Goal: Task Accomplishment & Management: Manage account settings

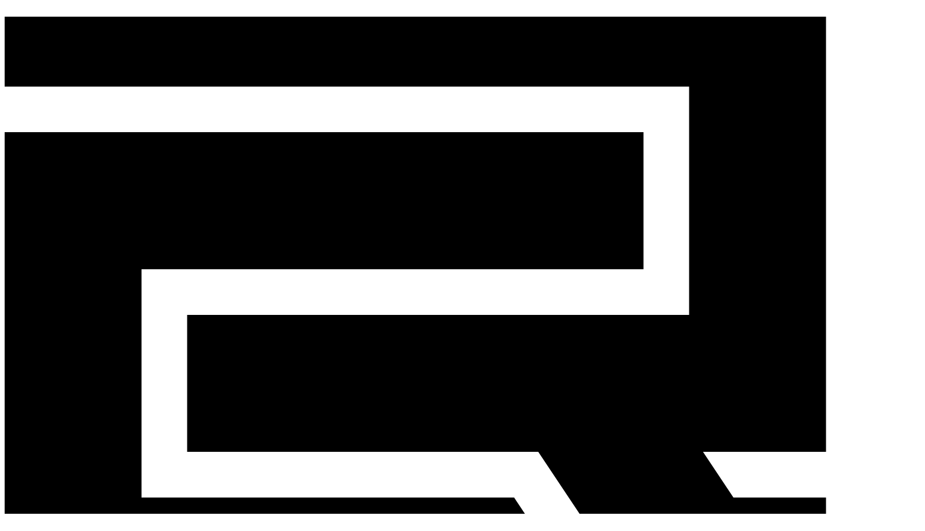
scroll to position [179, 0]
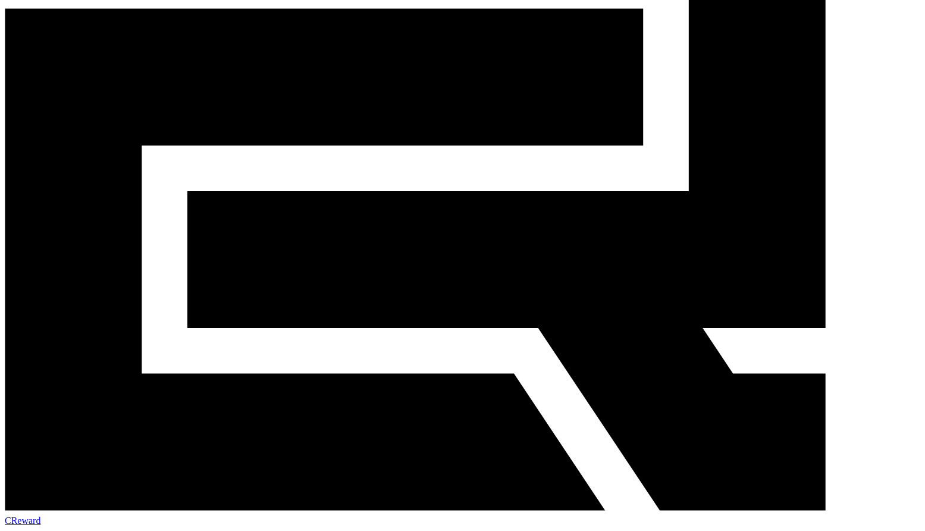
scroll to position [0, 0]
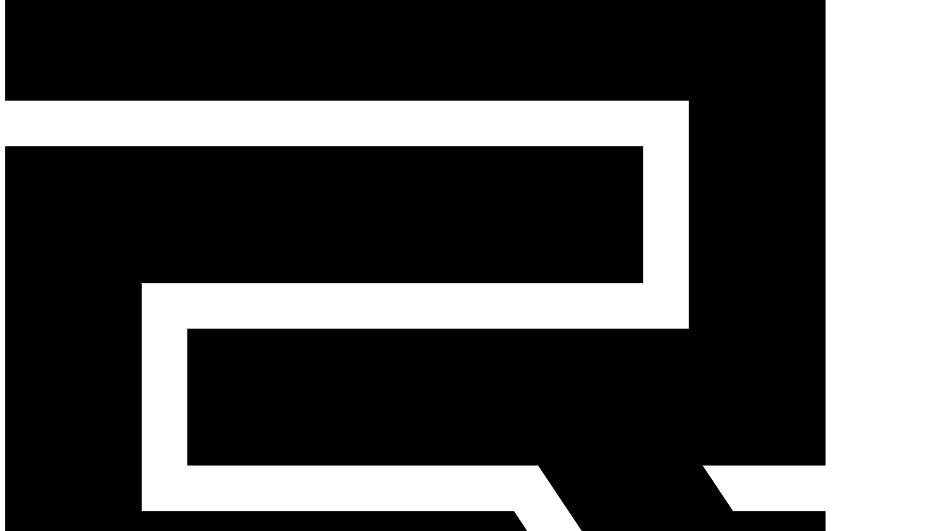
scroll to position [60, 0]
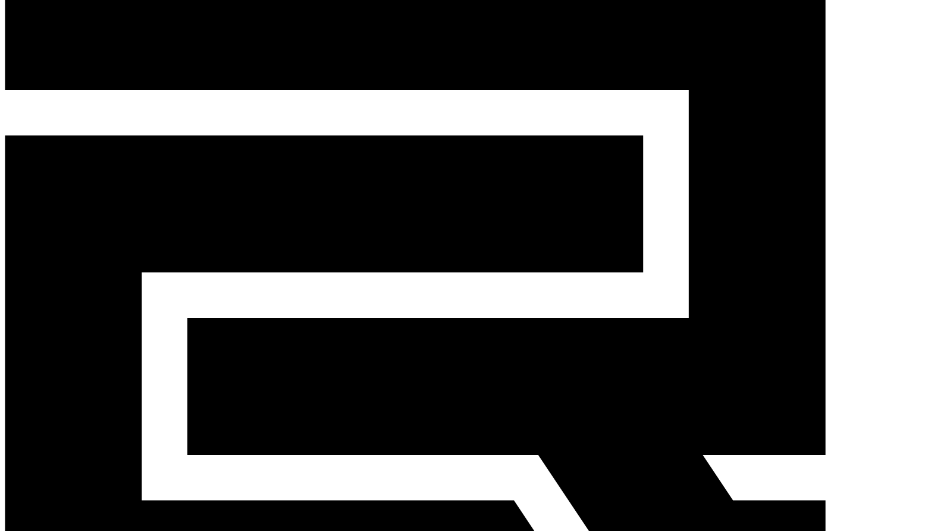
scroll to position [0, 0]
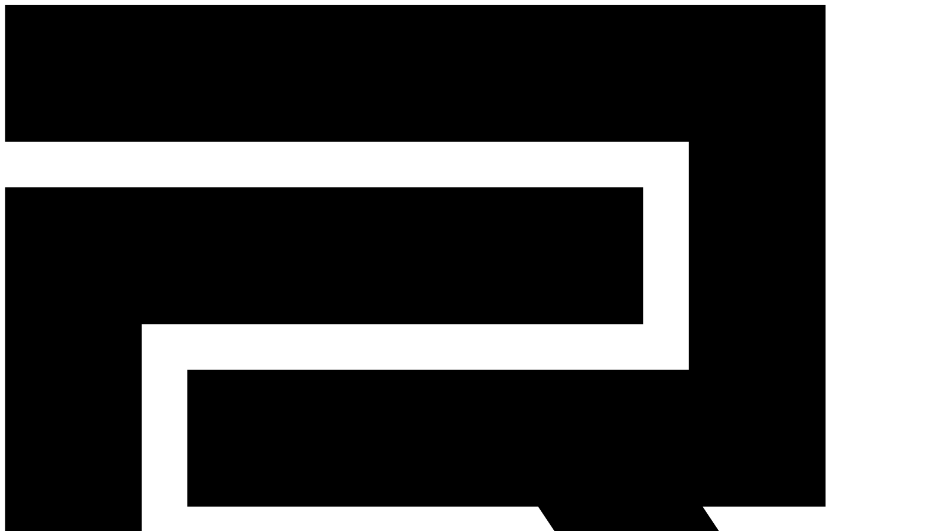
drag, startPoint x: 40, startPoint y: 148, endPoint x: 894, endPoint y: 264, distance: 861.9
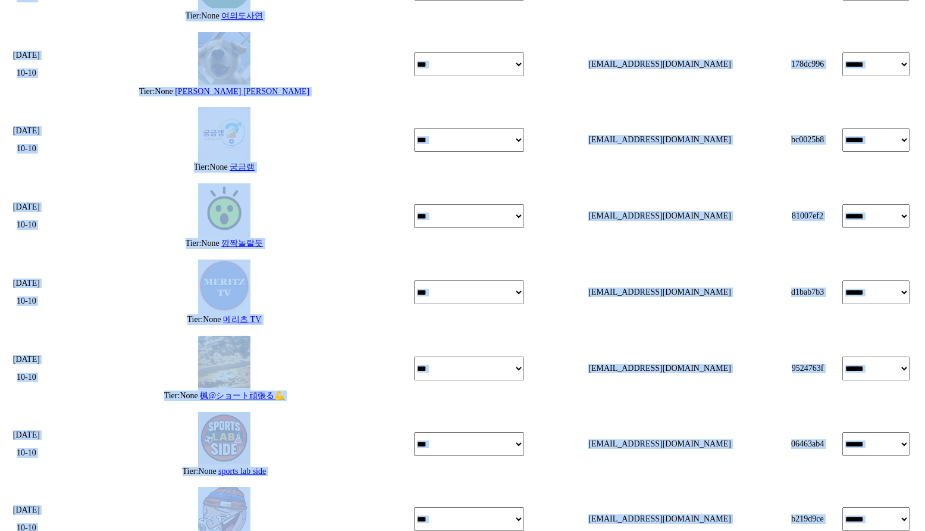
scroll to position [1481, 0]
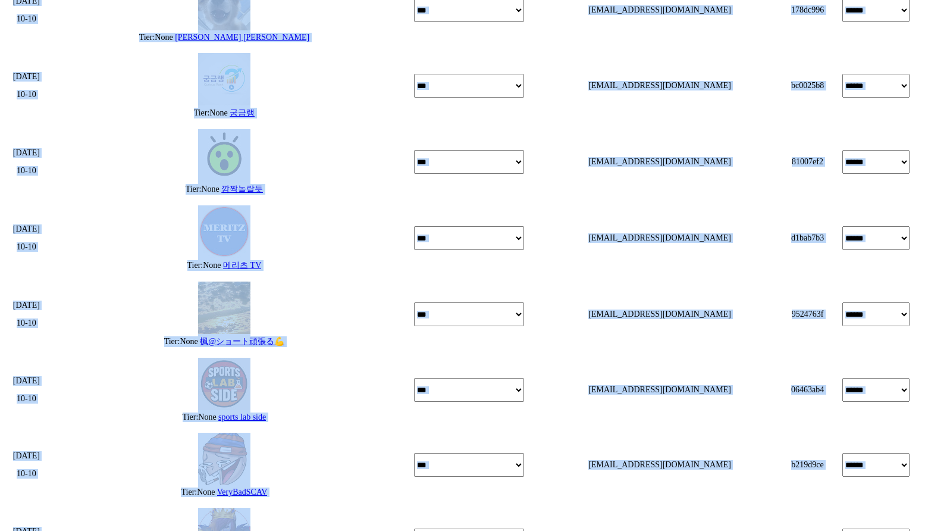
drag, startPoint x: 56, startPoint y: 149, endPoint x: 718, endPoint y: 312, distance: 681.6
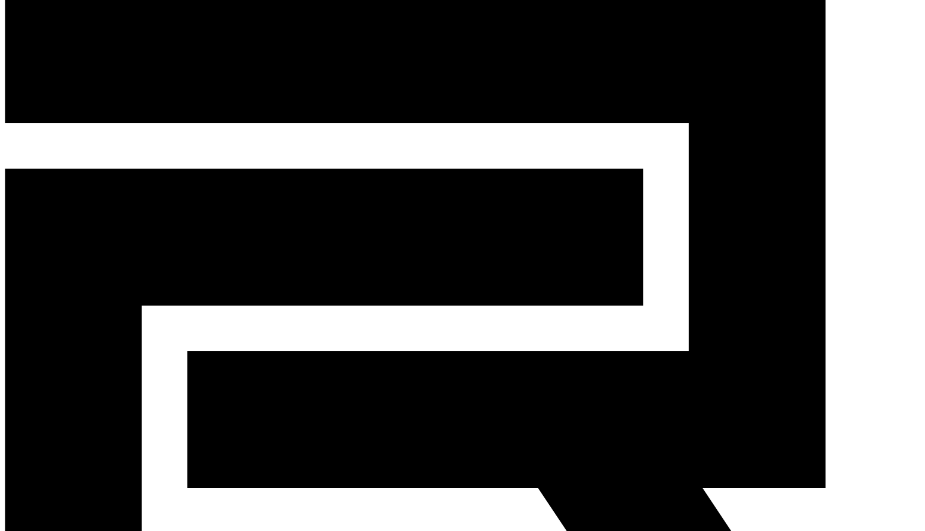
scroll to position [0, 0]
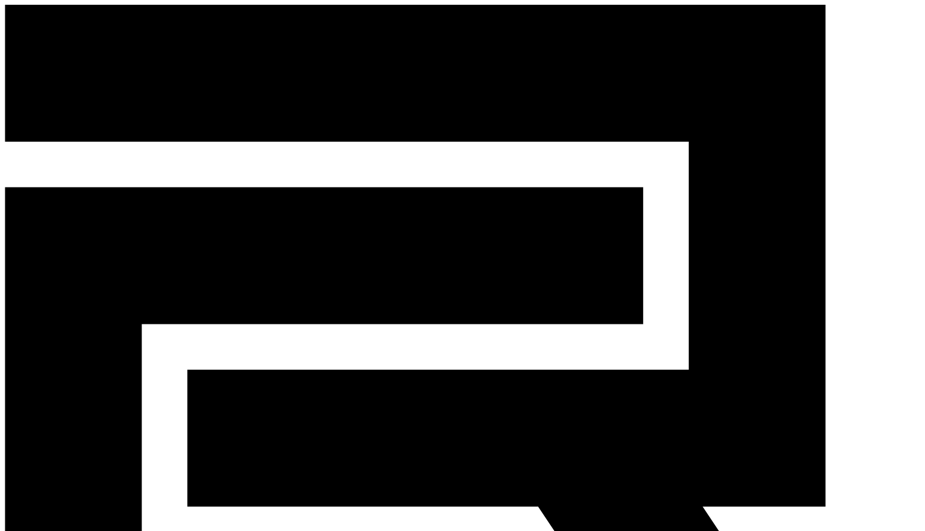
drag, startPoint x: 886, startPoint y: 314, endPoint x: 58, endPoint y: 152, distance: 843.6
drag, startPoint x: 45, startPoint y: 152, endPoint x: 318, endPoint y: 189, distance: 275.1
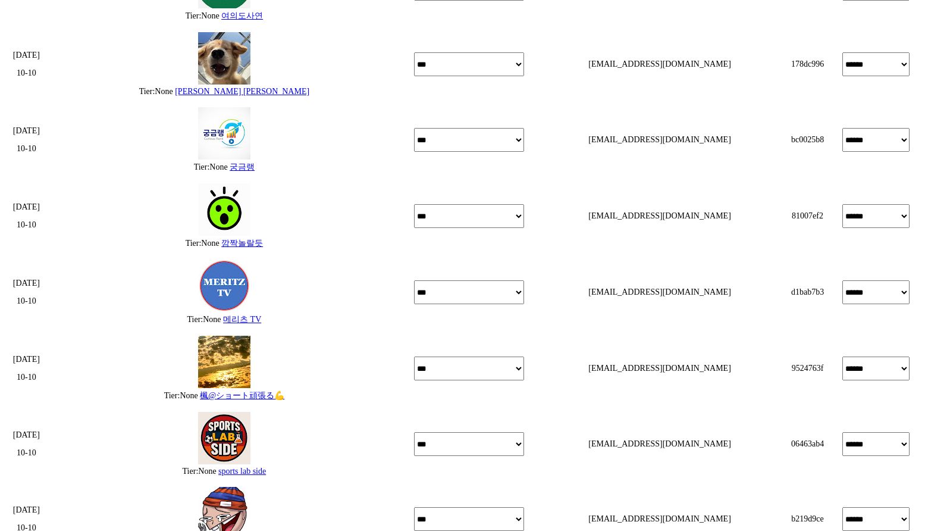
scroll to position [1481, 0]
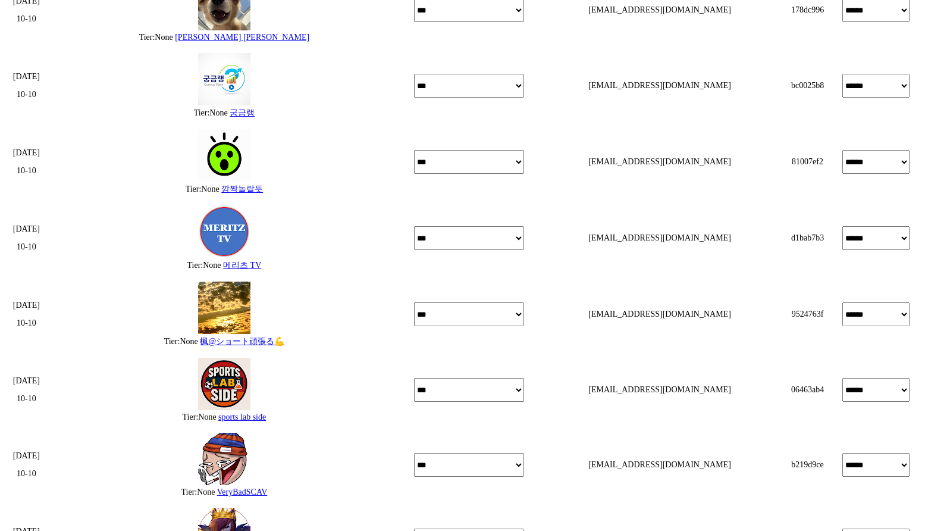
drag, startPoint x: 59, startPoint y: 152, endPoint x: 845, endPoint y: 308, distance: 801.5
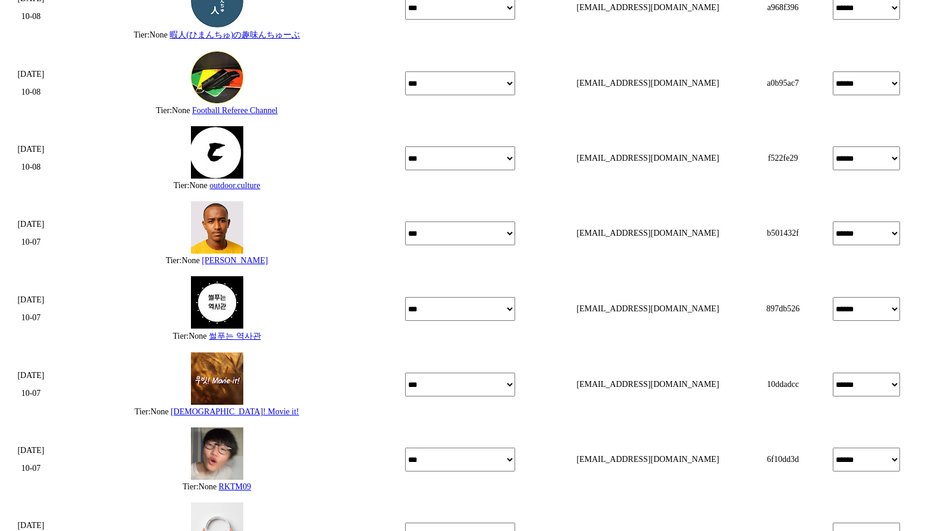
drag, startPoint x: 793, startPoint y: 343, endPoint x: 778, endPoint y: 344, distance: 15.5
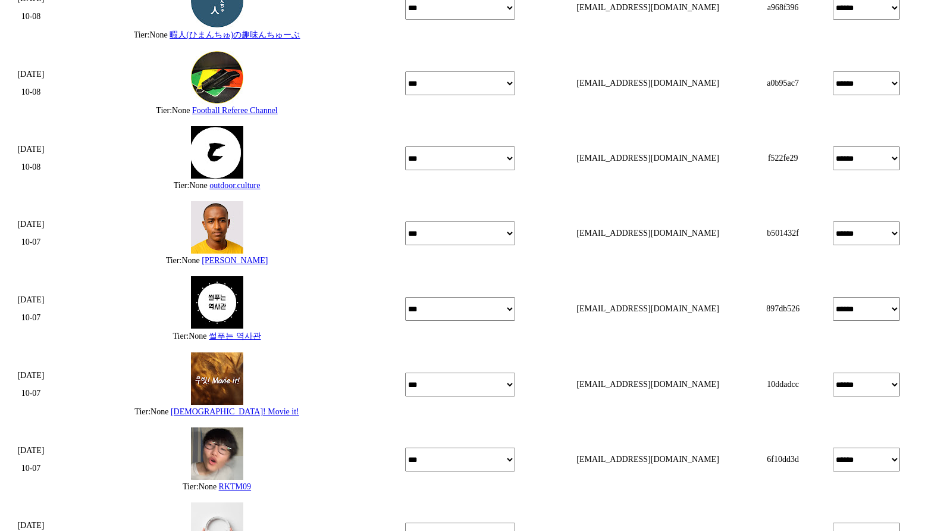
drag, startPoint x: 814, startPoint y: 342, endPoint x: 833, endPoint y: 343, distance: 18.5
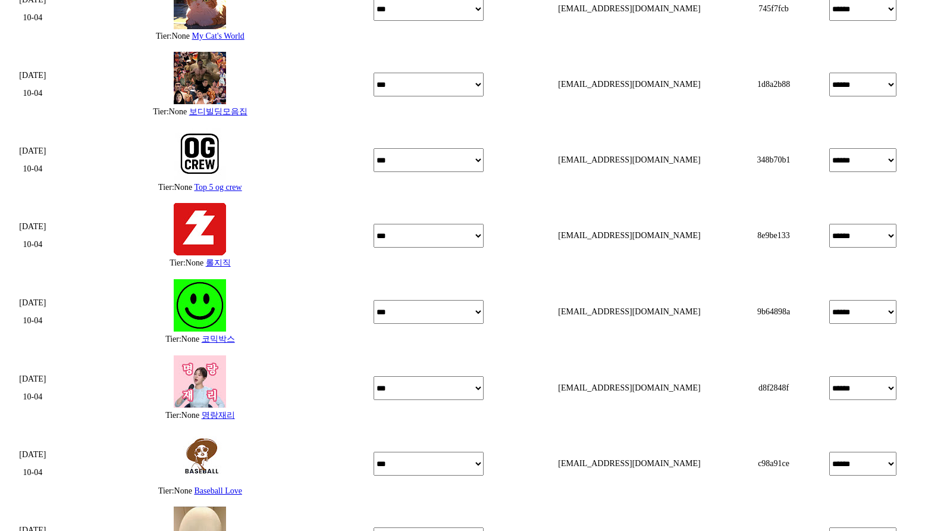
drag, startPoint x: 837, startPoint y: 343, endPoint x: 812, endPoint y: 342, distance: 24.5
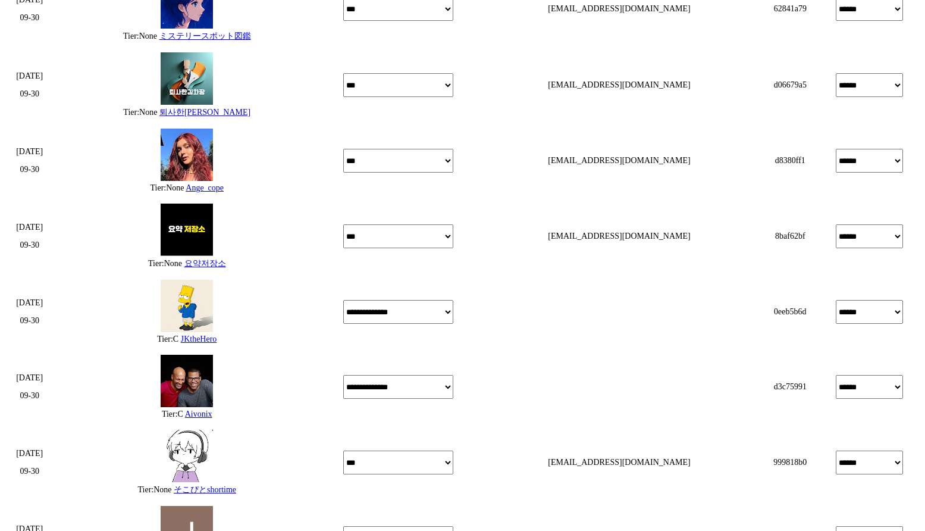
drag, startPoint x: 812, startPoint y: 342, endPoint x: 834, endPoint y: 340, distance: 22.1
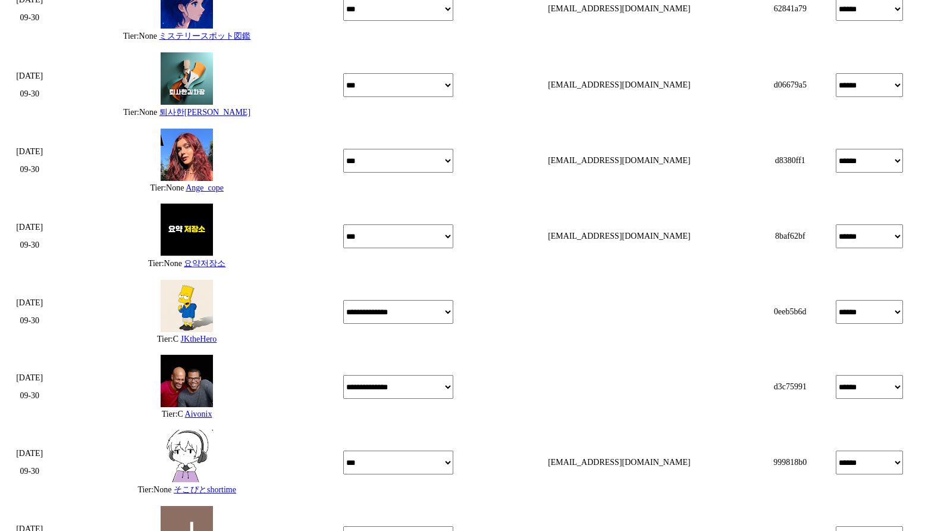
drag, startPoint x: 771, startPoint y: 343, endPoint x: 757, endPoint y: 343, distance: 13.7
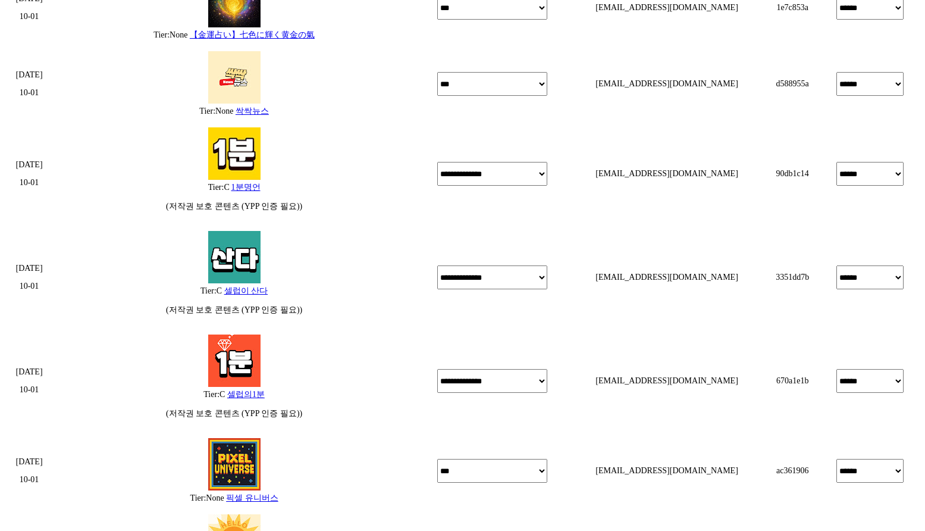
drag, startPoint x: 790, startPoint y: 344, endPoint x: 810, endPoint y: 348, distance: 20.5
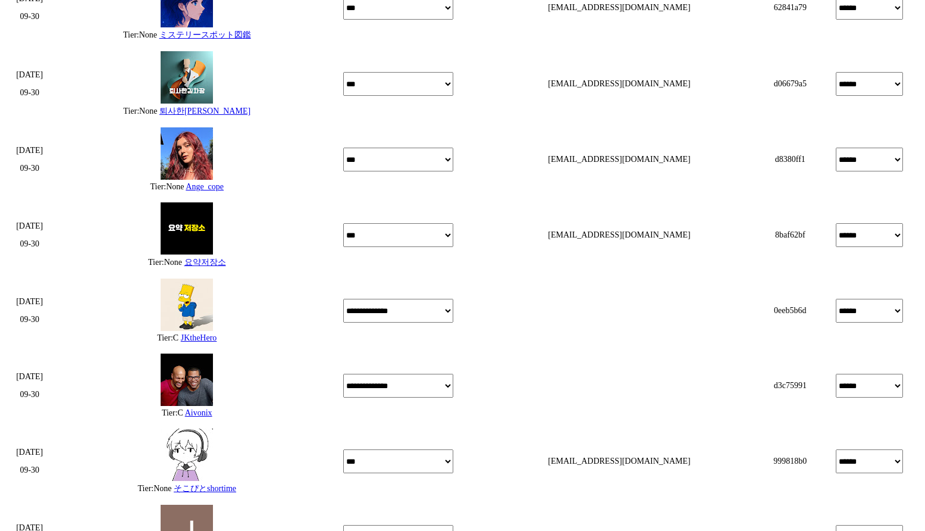
scroll to position [1481, 0]
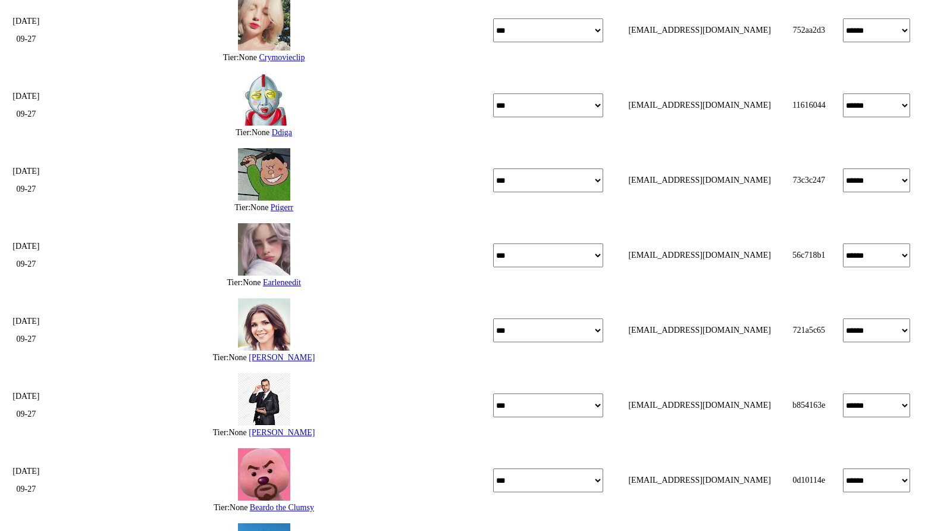
drag, startPoint x: 811, startPoint y: 343, endPoint x: 834, endPoint y: 340, distance: 24.1
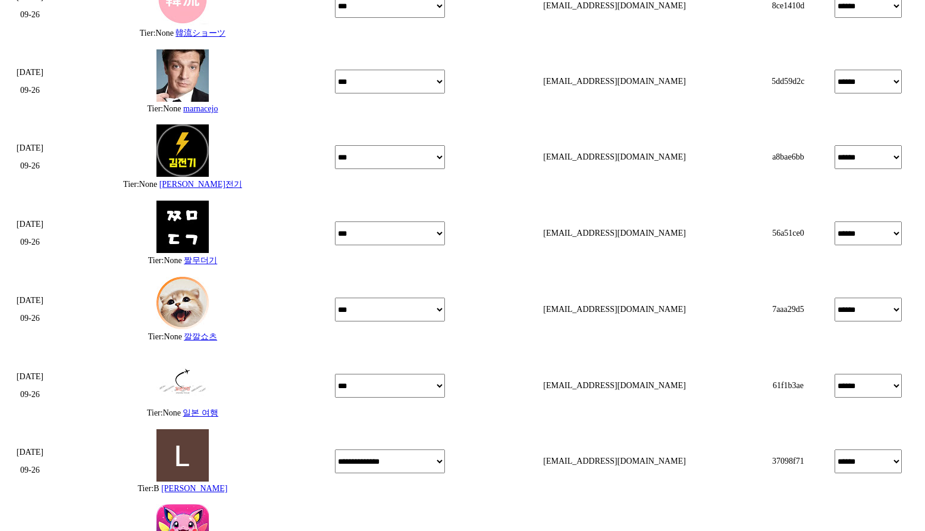
scroll to position [1481, 0]
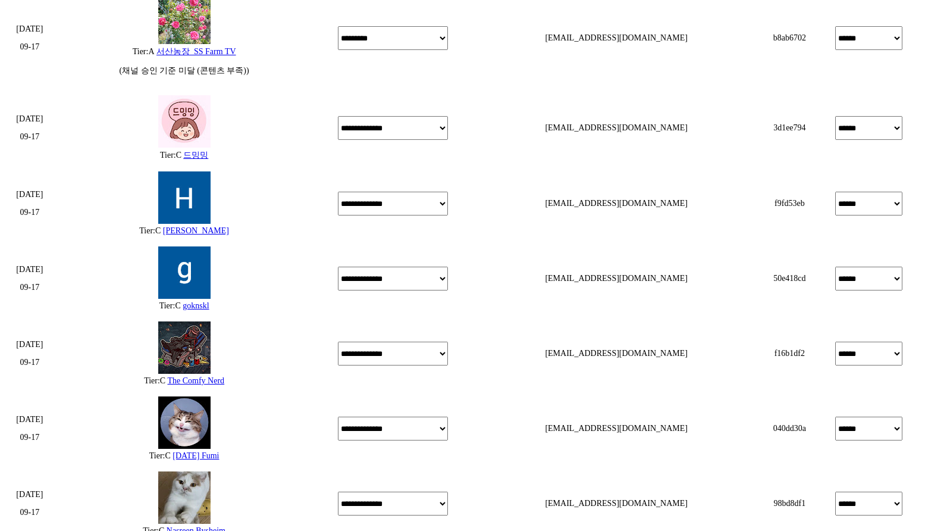
scroll to position [1388, 0]
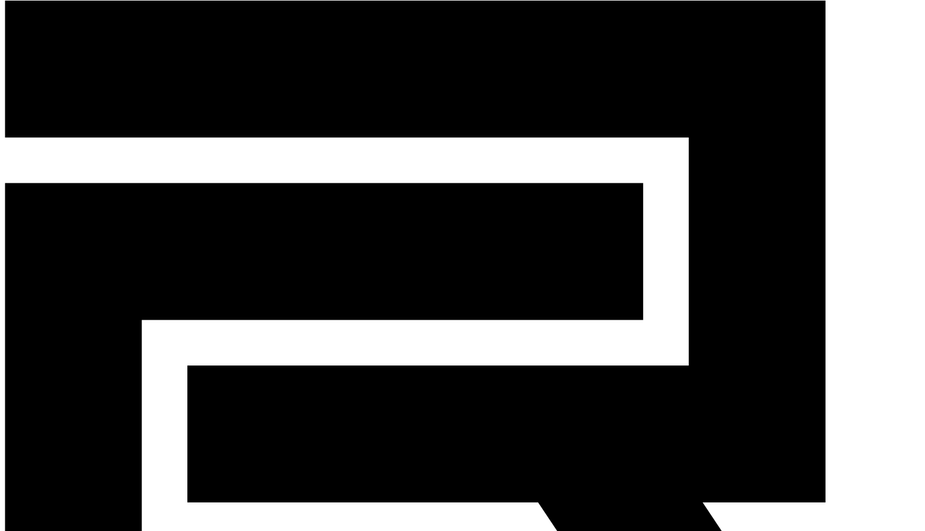
scroll to position [0, 0]
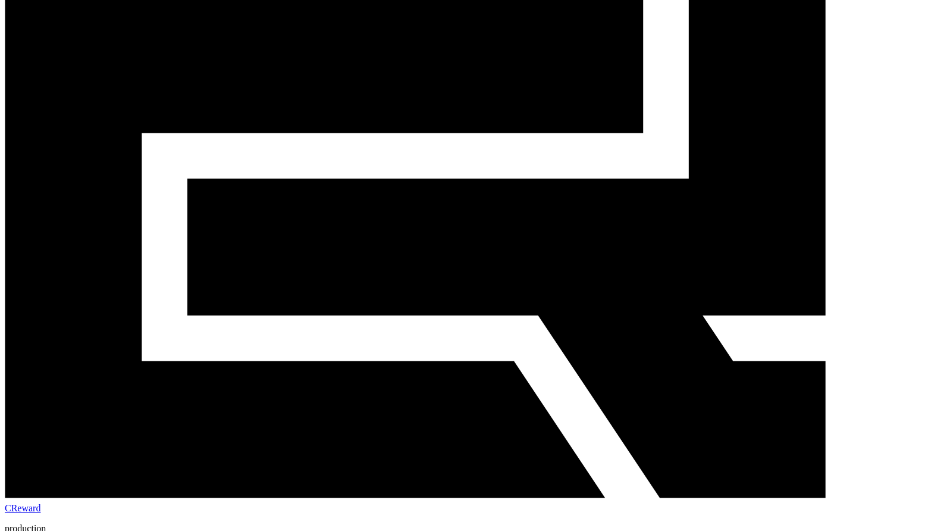
scroll to position [238, 0]
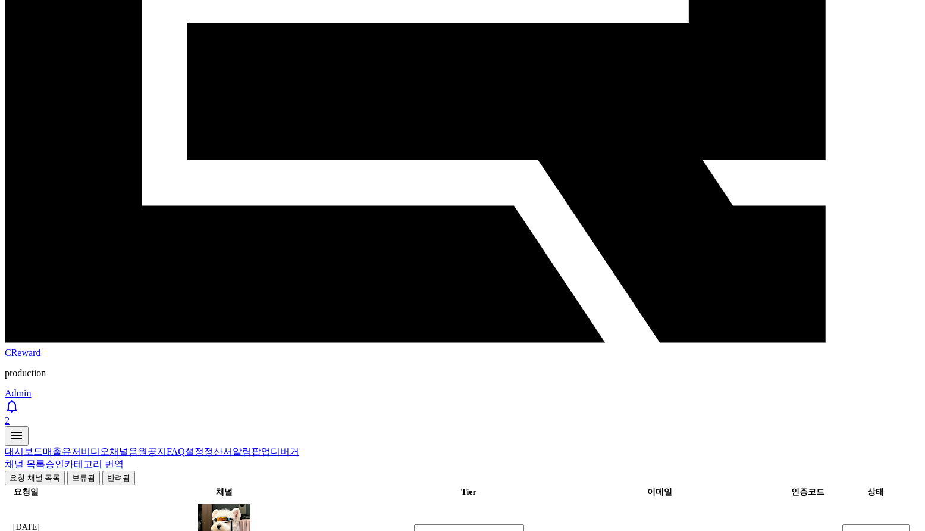
scroll to position [476, 0]
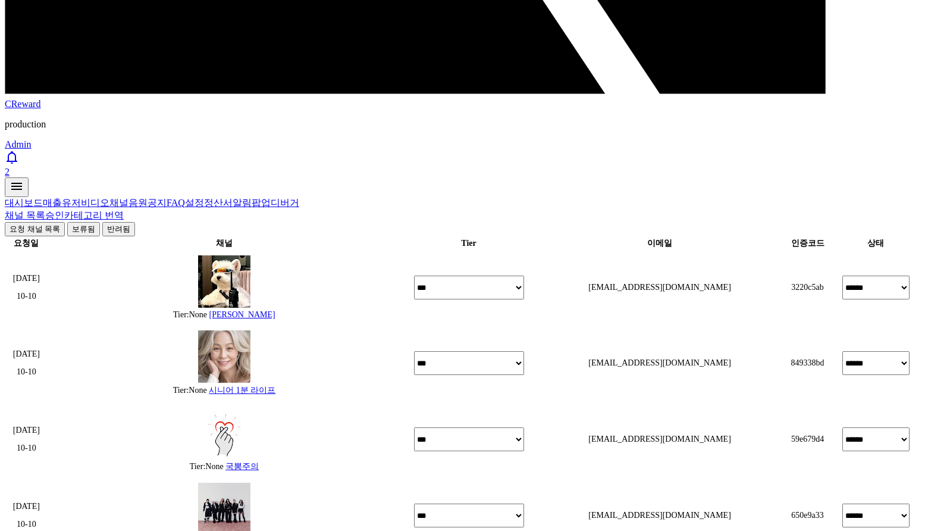
scroll to position [774, 0]
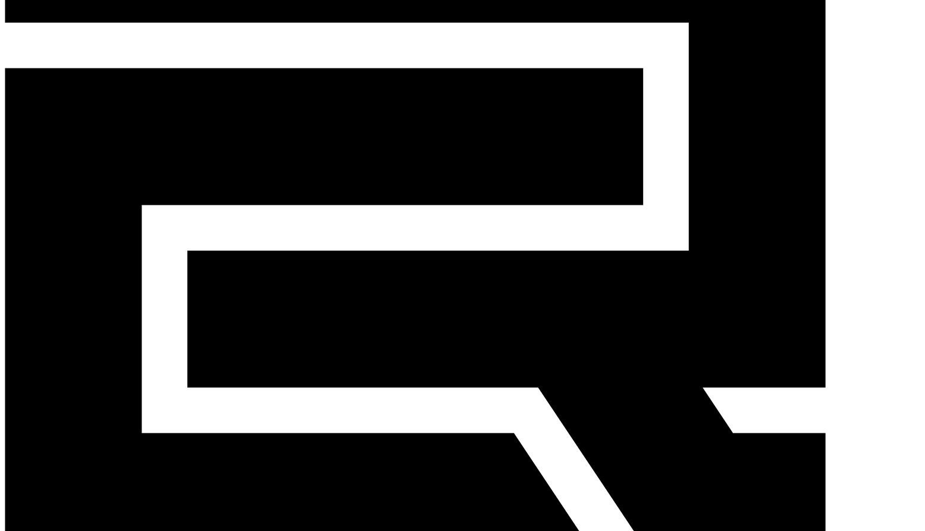
scroll to position [0, 0]
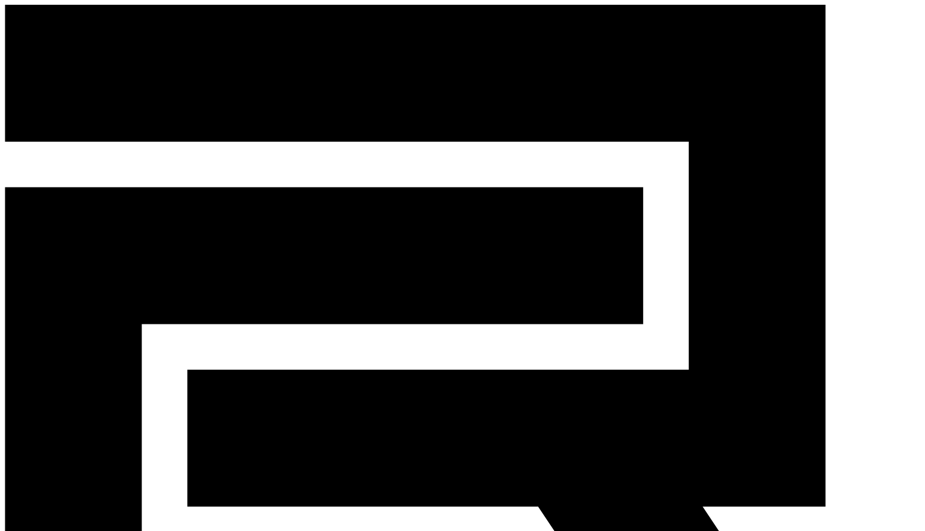
paste input "**********"
drag, startPoint x: 239, startPoint y: 175, endPoint x: 233, endPoint y: 174, distance: 6.0
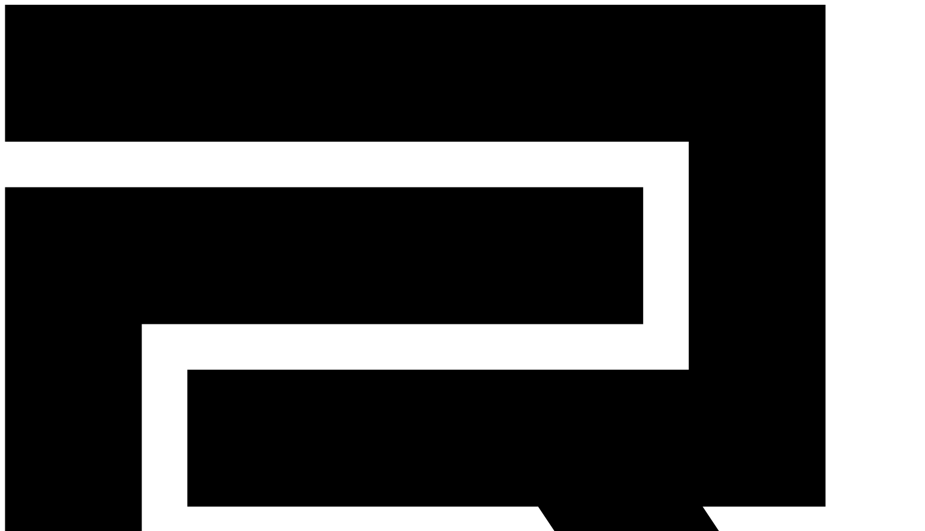
paste input
type input "**********"
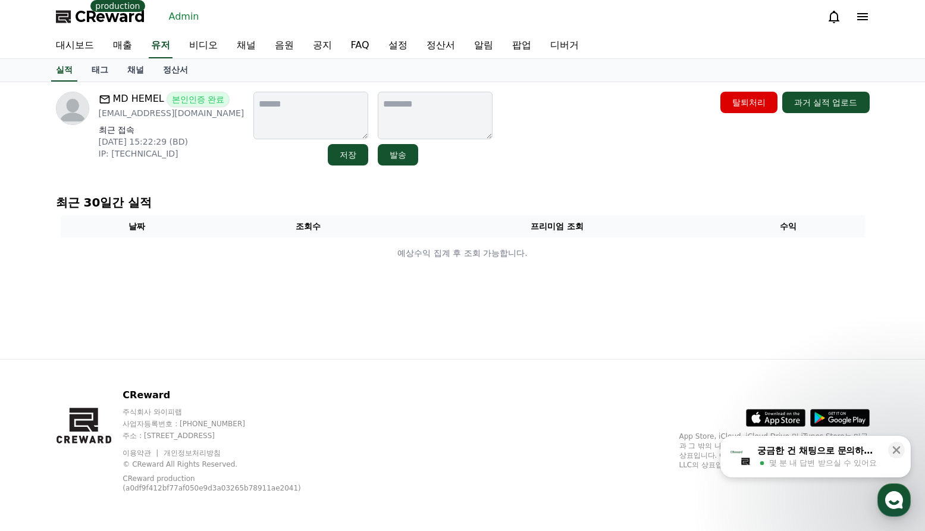
click at [129, 71] on link "채널" at bounding box center [136, 70] width 36 height 23
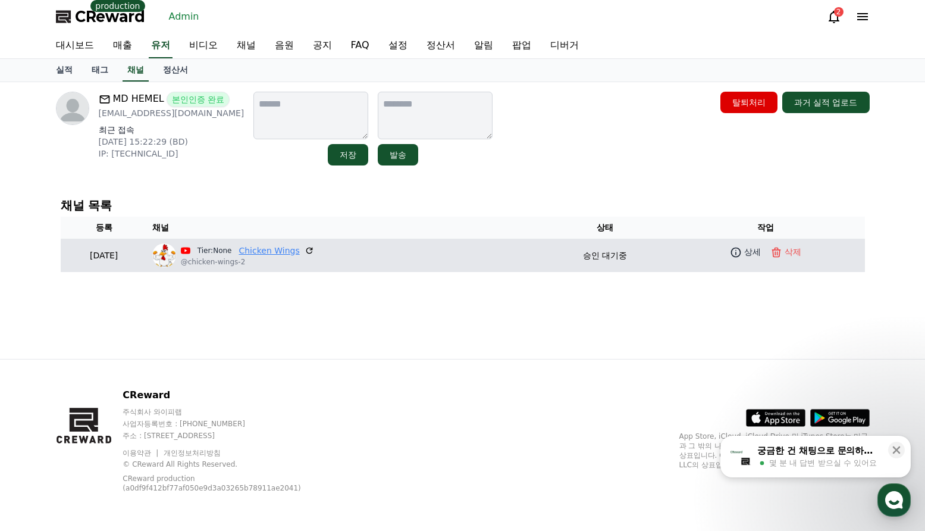
drag, startPoint x: 304, startPoint y: 242, endPoint x: 300, endPoint y: 251, distance: 9.6
click at [303, 247] on td "Tier:None Chicken Wings @chicken-wings-2" at bounding box center [346, 255] width 396 height 33
click at [299, 251] on link "Chicken Wings" at bounding box center [269, 251] width 61 height 12
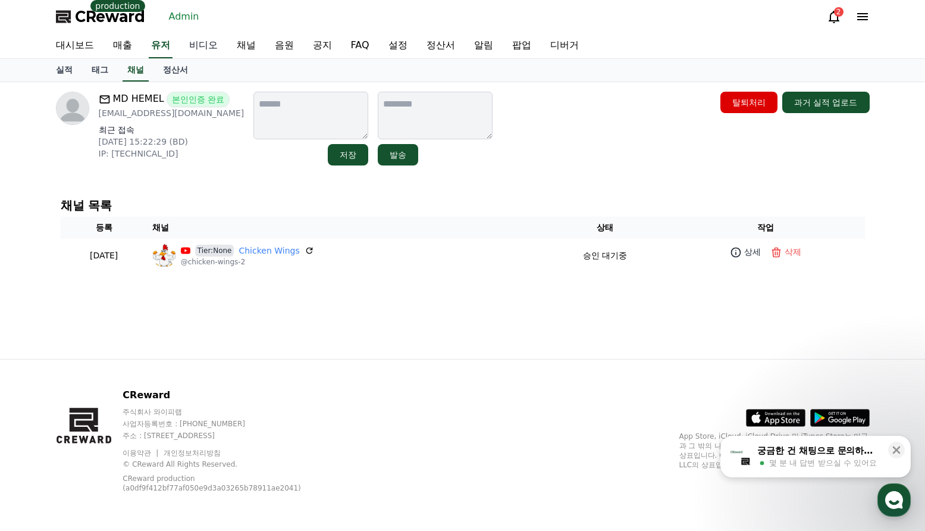
drag, startPoint x: 162, startPoint y: 40, endPoint x: 207, endPoint y: 49, distance: 45.5
click at [162, 39] on link "유저" at bounding box center [161, 45] width 24 height 25
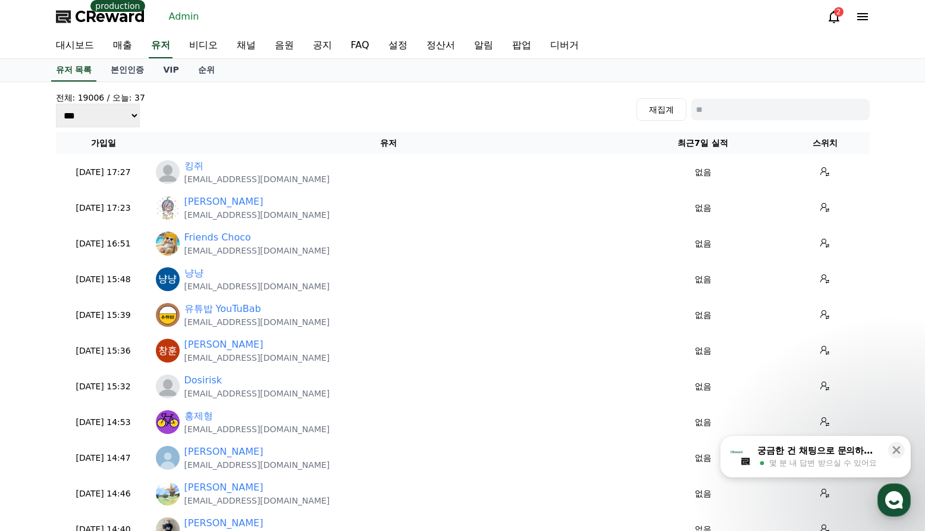
click at [752, 108] on input at bounding box center [781, 109] width 179 height 21
paste input "**********"
type input "**********"
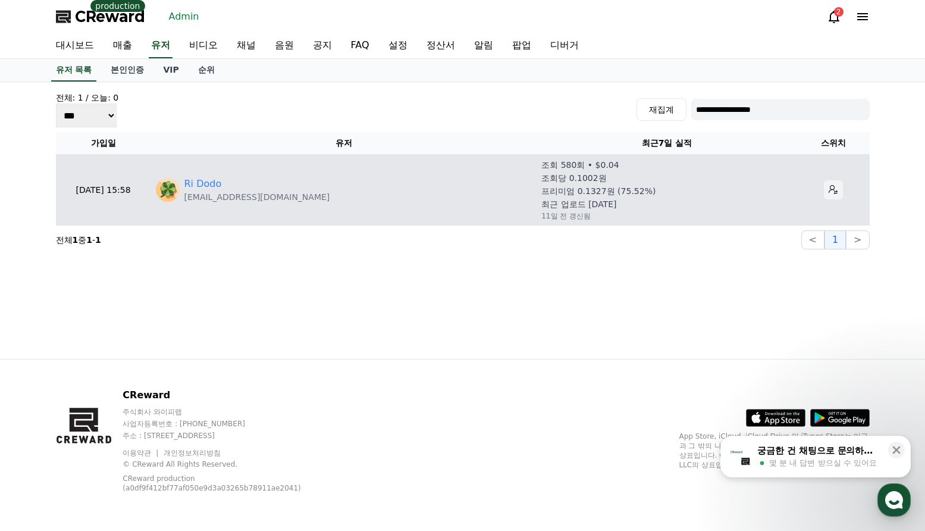
click at [829, 193] on icon at bounding box center [833, 189] width 9 height 9
